Goal: Task Accomplishment & Management: Manage account settings

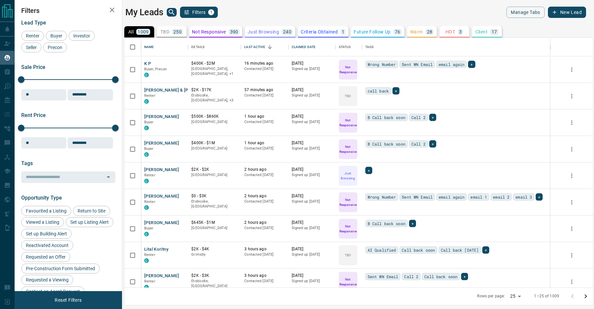
click at [264, 12] on div "My Leads Filters 1" at bounding box center [240, 12] width 230 height 11
click at [59, 34] on span "Buyer" at bounding box center [56, 35] width 17 height 5
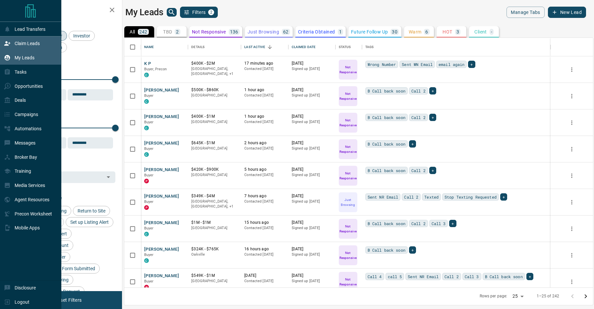
click at [9, 45] on icon at bounding box center [7, 43] width 6 height 4
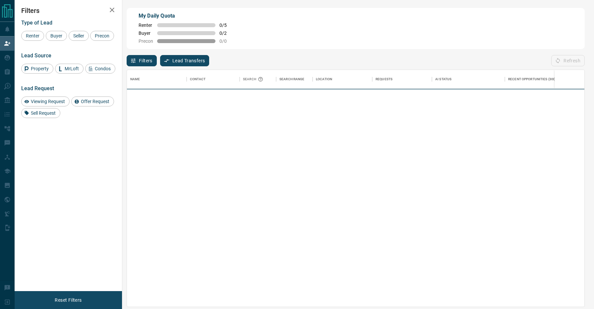
scroll to position [0, 0]
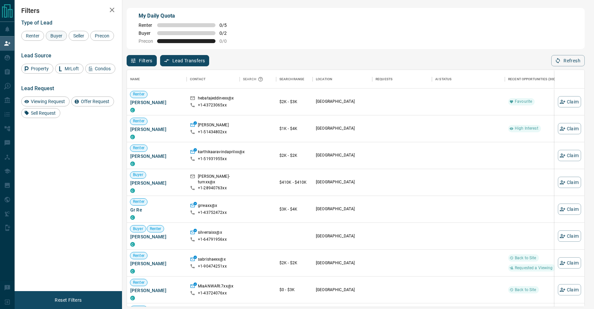
click at [61, 34] on span "Buyer" at bounding box center [56, 35] width 17 height 5
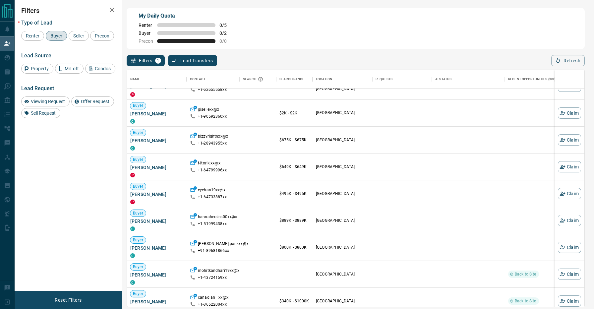
scroll to position [177, 0]
click at [563, 221] on icon "button" at bounding box center [562, 220] width 6 height 6
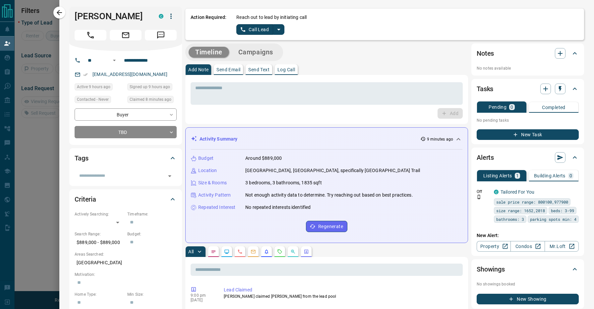
scroll to position [0, 0]
click at [276, 29] on icon "split button" at bounding box center [279, 30] width 8 height 8
click at [265, 53] on li "Log Manual Call" at bounding box center [260, 52] width 40 height 10
click at [256, 27] on button "Log Manual Call" at bounding box center [258, 29] width 44 height 11
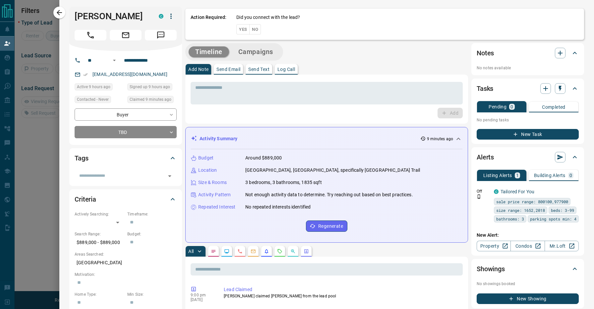
click at [254, 31] on button "No" at bounding box center [255, 29] width 12 height 10
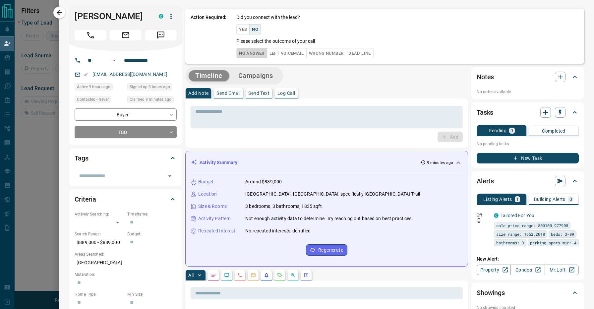
click at [253, 55] on button "No Answer" at bounding box center [251, 53] width 30 height 10
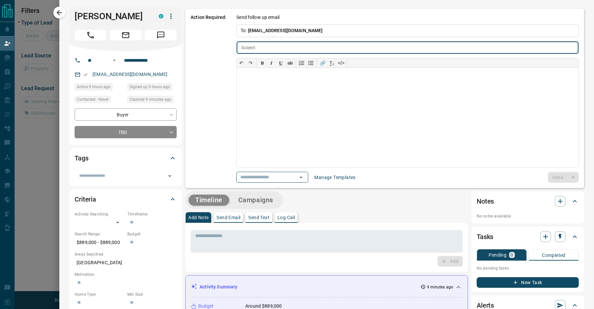
type input "**********"
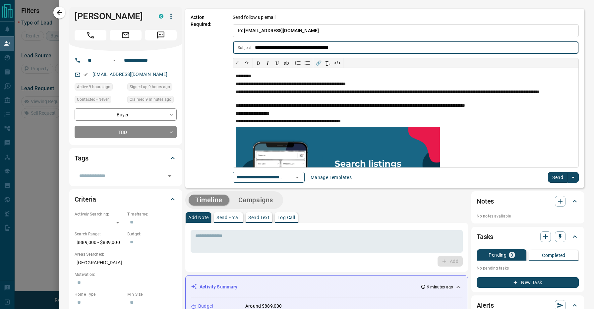
click at [553, 176] on button "Send" at bounding box center [558, 177] width 20 height 11
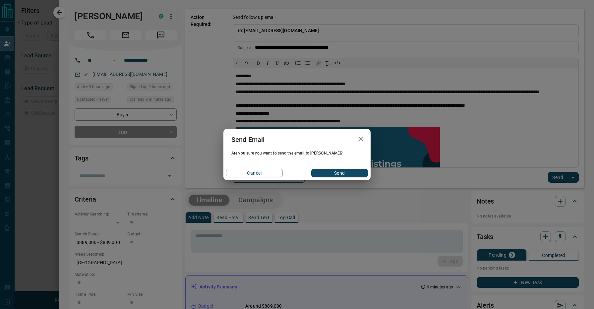
click at [338, 169] on button "Send" at bounding box center [339, 173] width 57 height 9
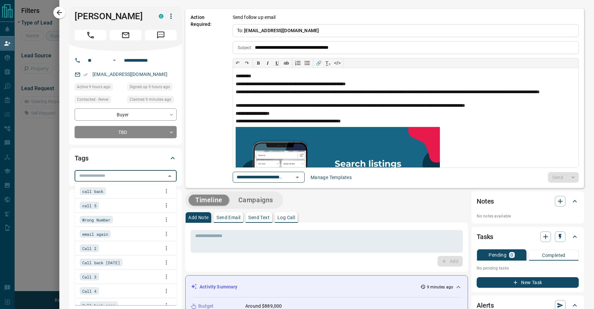
click at [148, 175] on input "text" at bounding box center [120, 175] width 87 height 7
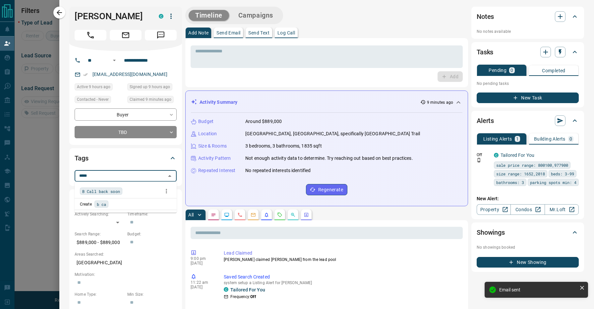
type input "******"
click at [145, 189] on div "B Call back soon" at bounding box center [125, 191] width 91 height 10
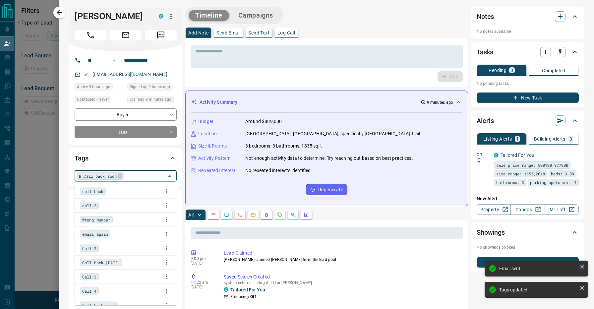
click at [336, 18] on div "Timeline Campaigns" at bounding box center [326, 16] width 283 height 18
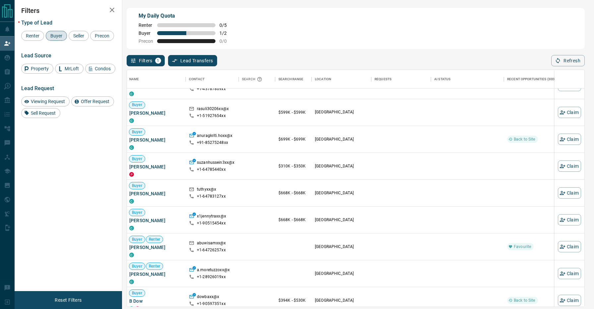
scroll to position [1054, 1]
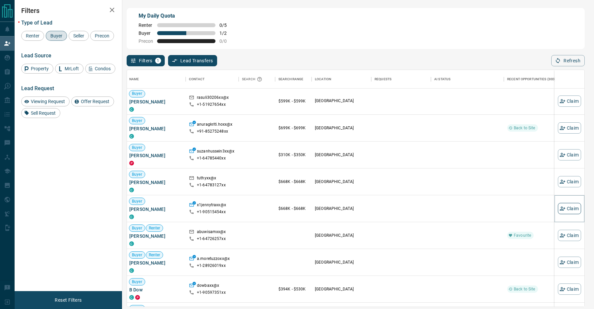
click at [576, 206] on button "Claim" at bounding box center [569, 208] width 23 height 11
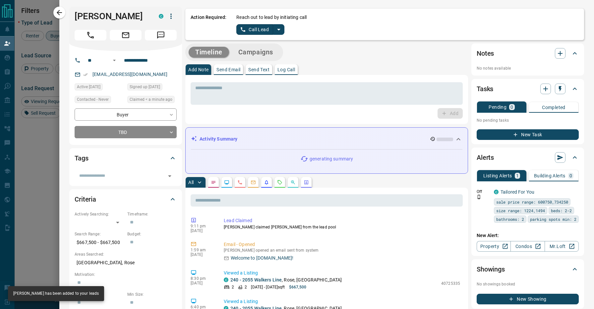
click at [279, 28] on icon "split button" at bounding box center [279, 30] width 8 height 8
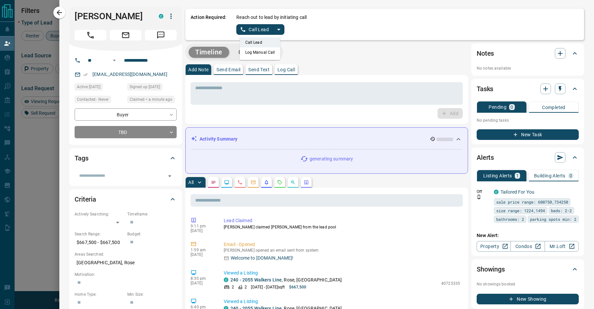
click at [260, 52] on li "Log Manual Call" at bounding box center [260, 52] width 40 height 10
click at [257, 23] on div "Reach out to lead by initiating call Log Manual Call" at bounding box center [407, 24] width 342 height 21
click at [258, 28] on button "Log Manual Call" at bounding box center [258, 29] width 44 height 11
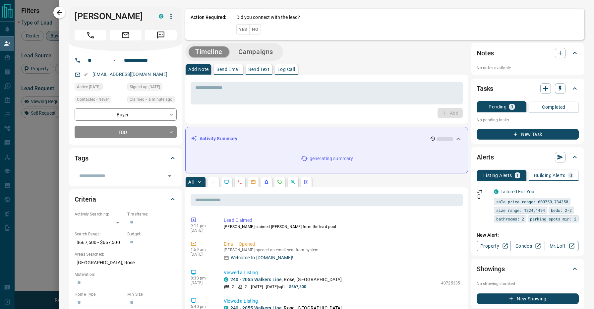
click at [251, 32] on button "No" at bounding box center [255, 29] width 12 height 10
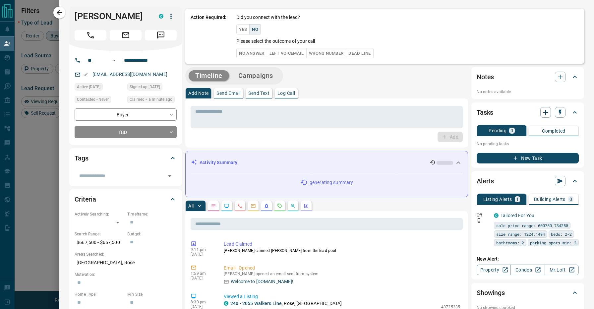
click at [248, 52] on button "No Answer" at bounding box center [251, 53] width 30 height 10
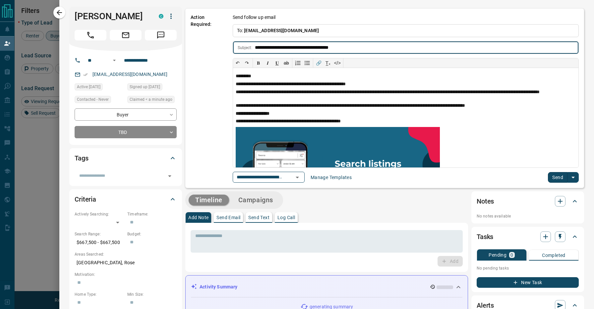
click at [551, 172] on button "Send" at bounding box center [558, 177] width 20 height 11
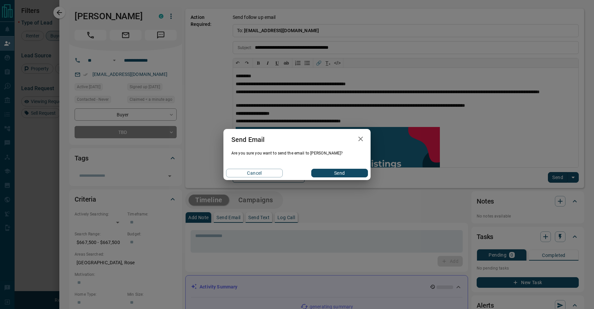
click at [351, 174] on button "Send" at bounding box center [339, 173] width 57 height 9
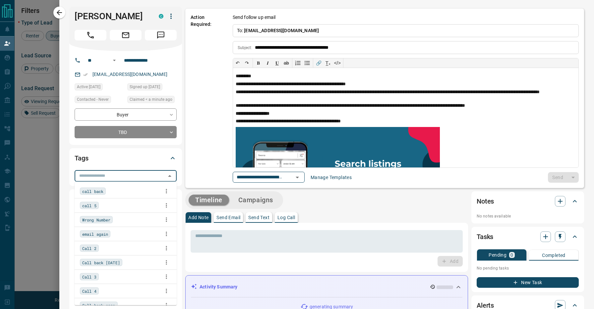
click at [120, 174] on input "text" at bounding box center [120, 175] width 87 height 7
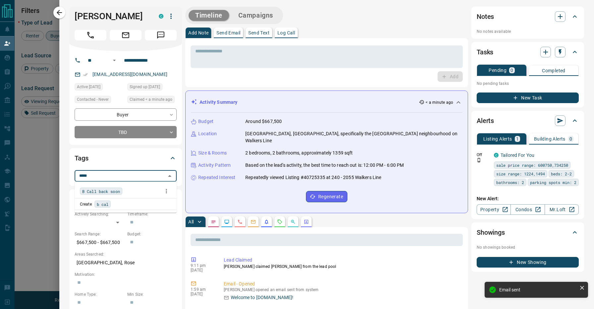
type input "******"
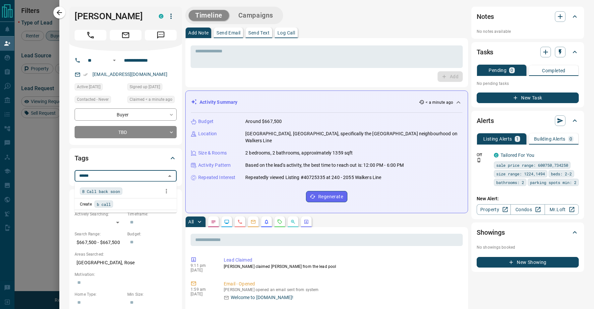
click at [111, 190] on span "B Call back soon" at bounding box center [101, 191] width 38 height 7
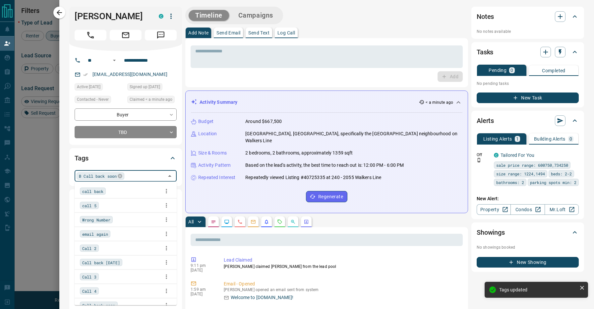
click at [323, 34] on div "Add Note Send Email Send Text Log Call" at bounding box center [326, 33] width 283 height 11
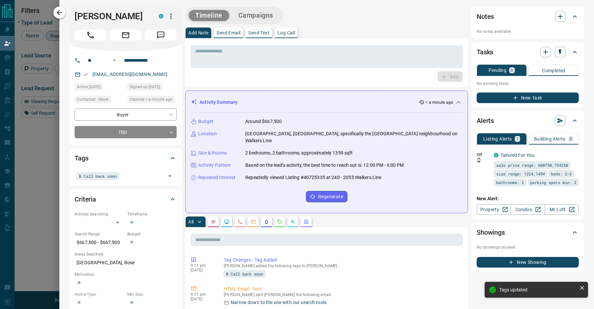
click at [59, 13] on icon "button" at bounding box center [59, 12] width 5 height 5
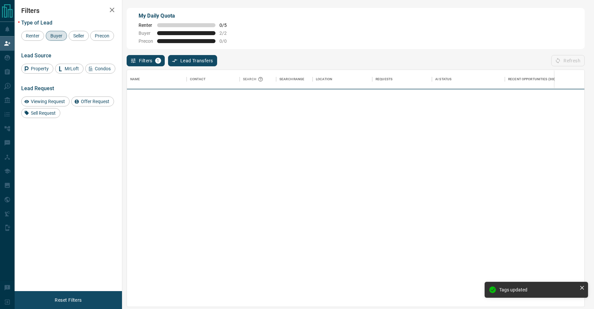
scroll to position [236, 457]
